Goal: Task Accomplishment & Management: Use online tool/utility

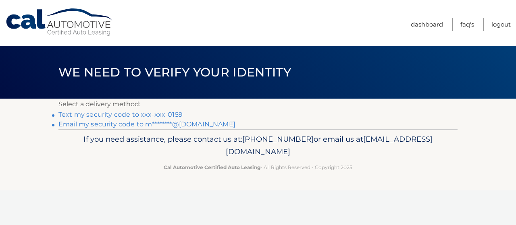
click at [88, 112] on link "Text my security code to xxx-xxx-0159" at bounding box center [120, 115] width 124 height 8
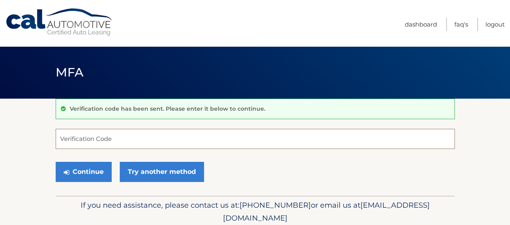
click at [122, 138] on input "Verification Code" at bounding box center [255, 139] width 399 height 20
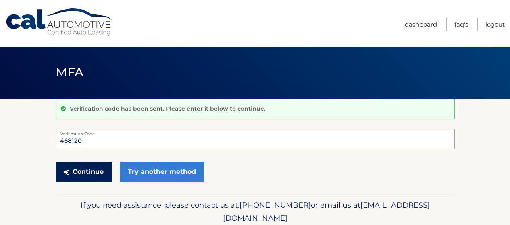
type input "468120"
click at [93, 169] on button "Continue" at bounding box center [84, 172] width 56 height 20
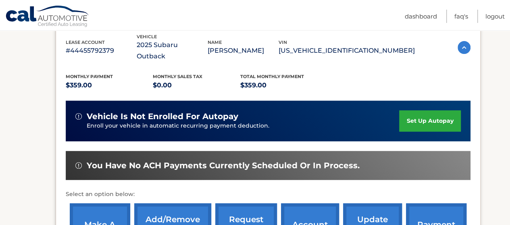
scroll to position [188, 0]
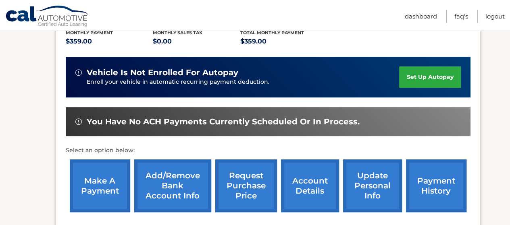
click at [97, 169] on link "make a payment" at bounding box center [100, 186] width 60 height 53
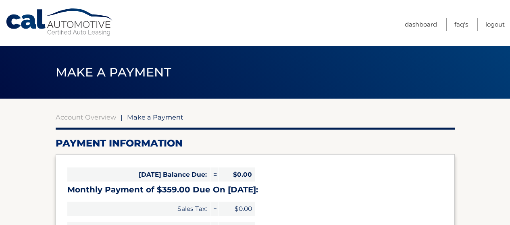
select select "NjYxMmQwNDItMDlmZS00ZmM2LWIxNjItMTMyNWMzMTQ2Yzc0"
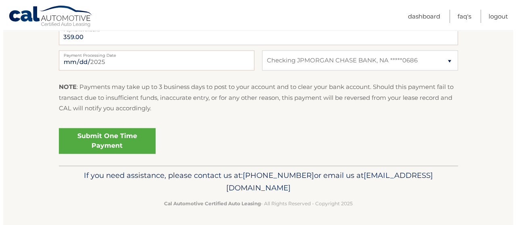
scroll to position [349, 0]
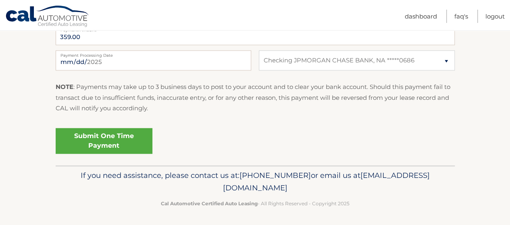
click at [97, 137] on link "Submit One Time Payment" at bounding box center [104, 141] width 97 height 26
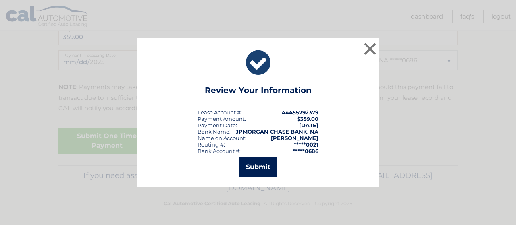
click at [255, 164] on button "Submit" at bounding box center [259, 167] width 38 height 19
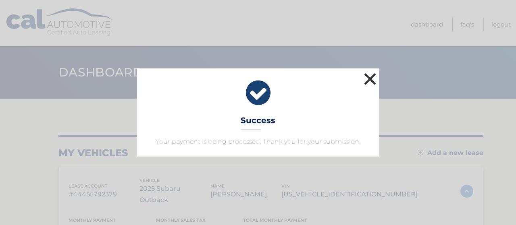
click at [372, 77] on button "×" at bounding box center [370, 79] width 16 height 16
